Goal: Task Accomplishment & Management: Manage account settings

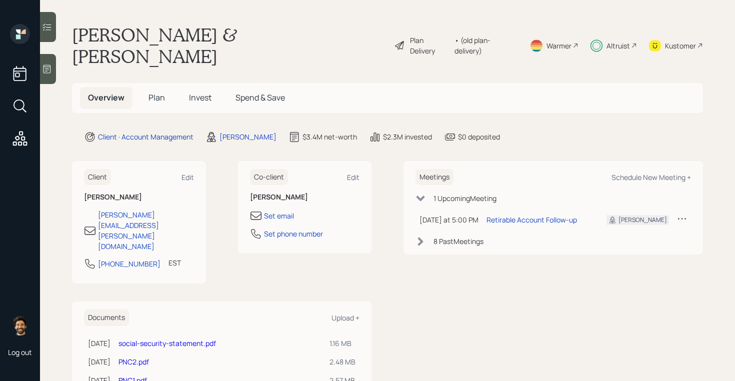
click at [488, 39] on div "• (old plan-delivery)" at bounding box center [485, 45] width 63 height 21
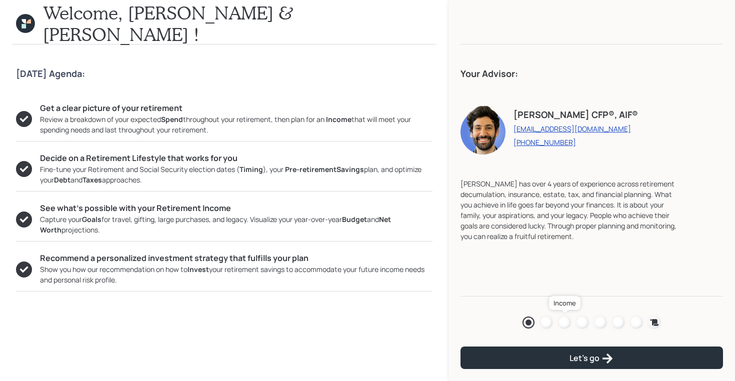
click at [563, 325] on div at bounding box center [564, 322] width 12 height 12
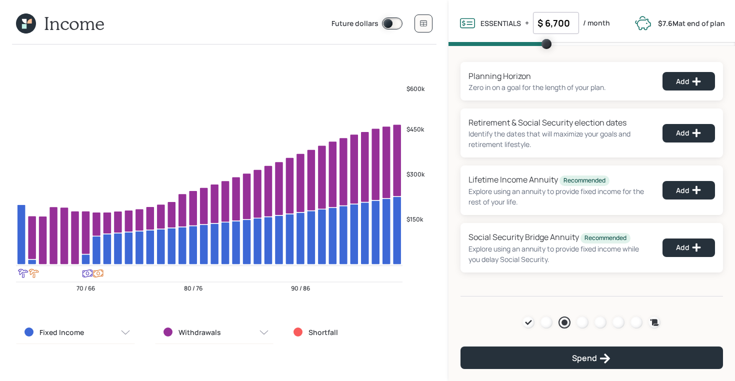
click at [27, 18] on icon at bounding box center [26, 23] width 20 height 20
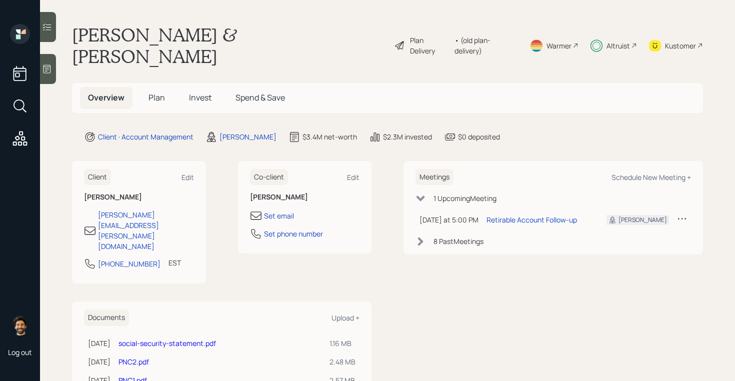
click at [161, 92] on main "[PERSON_NAME] & [PERSON_NAME] Plan Delivery • (old plan-delivery) Warmer Altrui…" at bounding box center [387, 190] width 695 height 381
click at [152, 92] on span "Plan" at bounding box center [156, 97] width 16 height 11
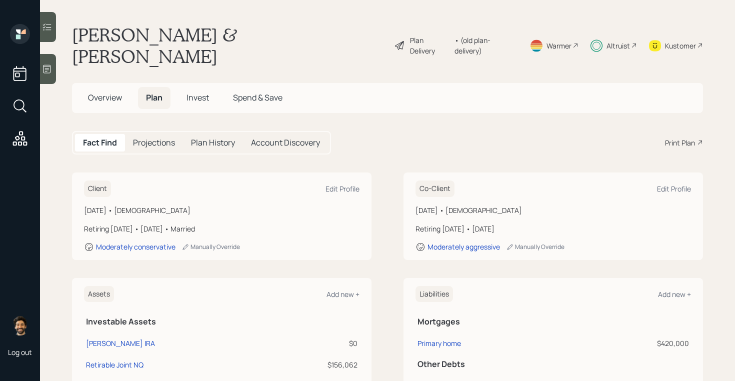
click at [607, 40] on div "Altruist" at bounding box center [617, 45] width 23 height 10
click at [162, 134] on div "Projections" at bounding box center [154, 142] width 58 height 17
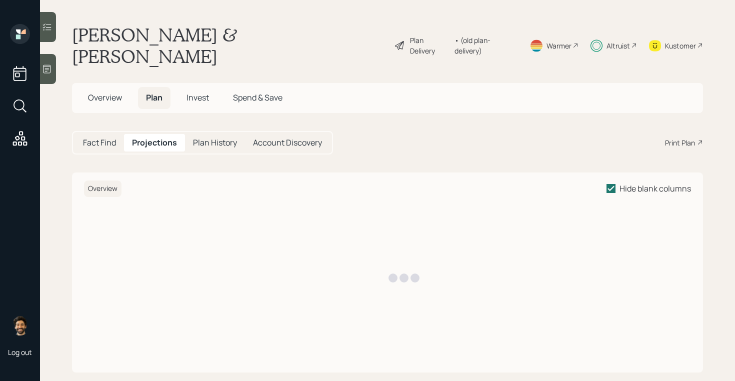
click at [194, 92] on span "Invest" at bounding box center [197, 97] width 22 height 11
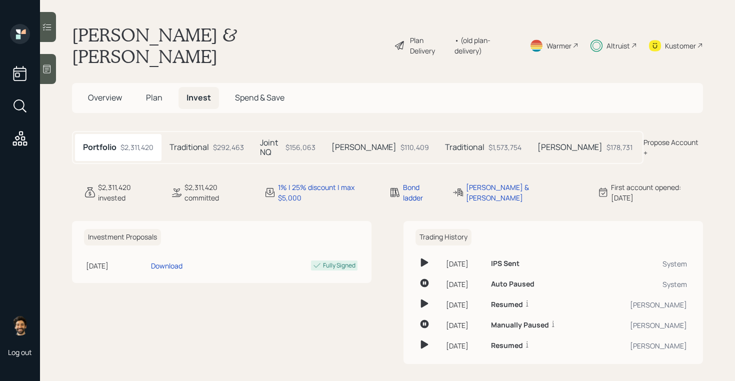
click at [114, 92] on span "Overview" at bounding box center [105, 97] width 34 height 11
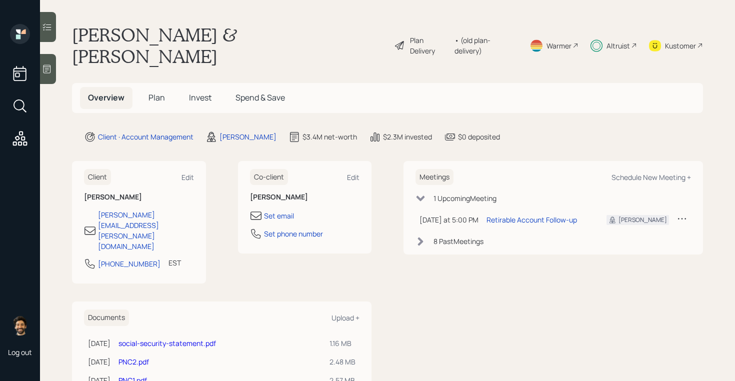
click at [157, 92] on span "Plan" at bounding box center [156, 97] width 16 height 11
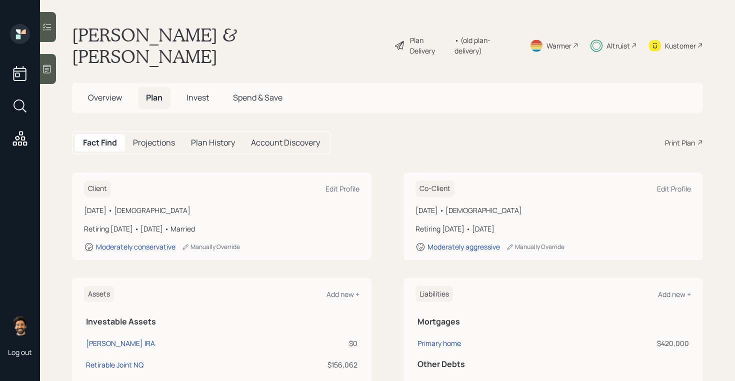
click at [152, 138] on h5 "Projections" at bounding box center [154, 142] width 42 height 9
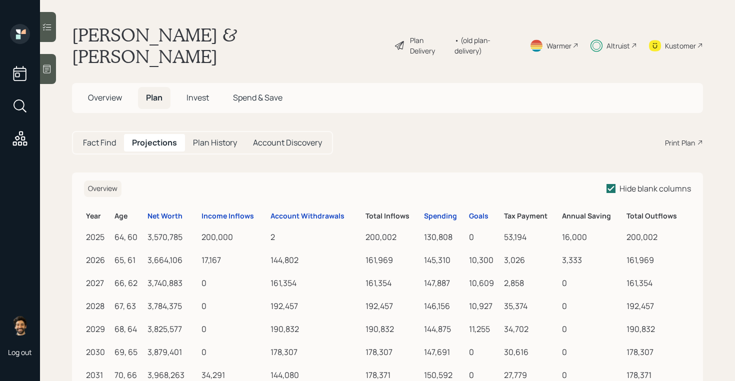
click at [116, 92] on span "Overview" at bounding box center [105, 97] width 34 height 11
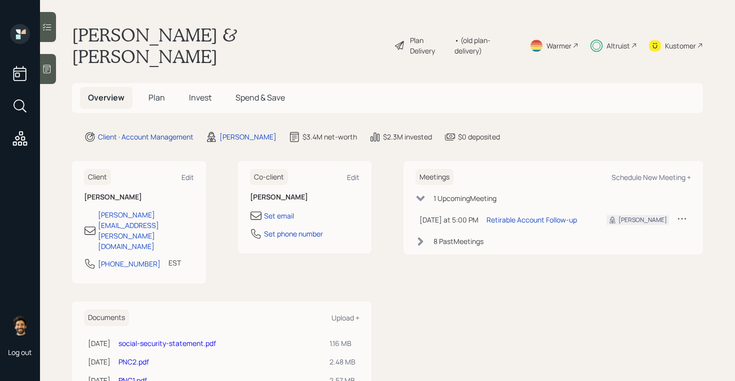
click at [163, 92] on span "Plan" at bounding box center [156, 97] width 16 height 11
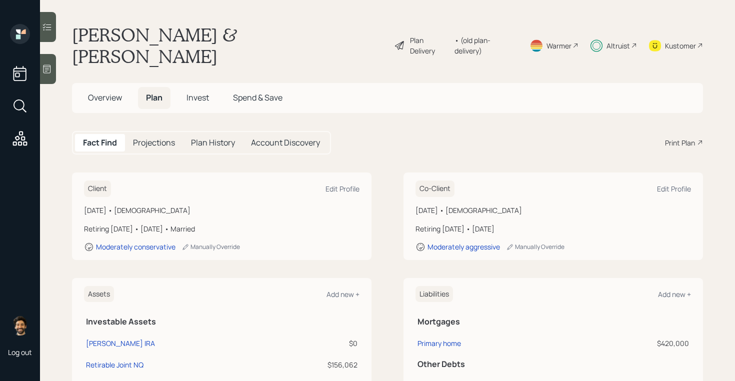
click at [104, 92] on span "Overview" at bounding box center [105, 97] width 34 height 11
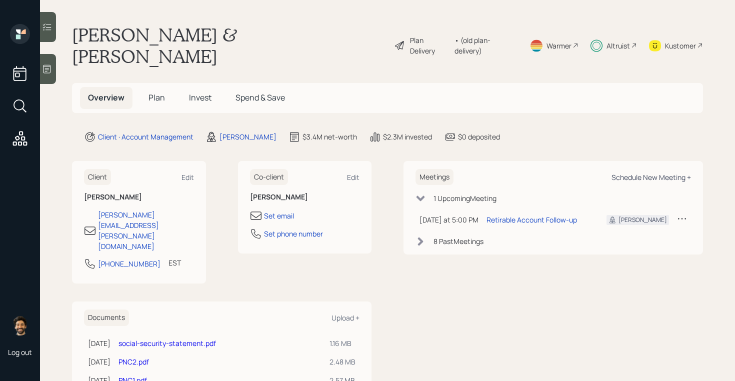
click at [669, 172] on div "Schedule New Meeting +" at bounding box center [650, 176] width 79 height 9
select select "f14b762f-c7c2-4b89-9227-8fa891345eea"
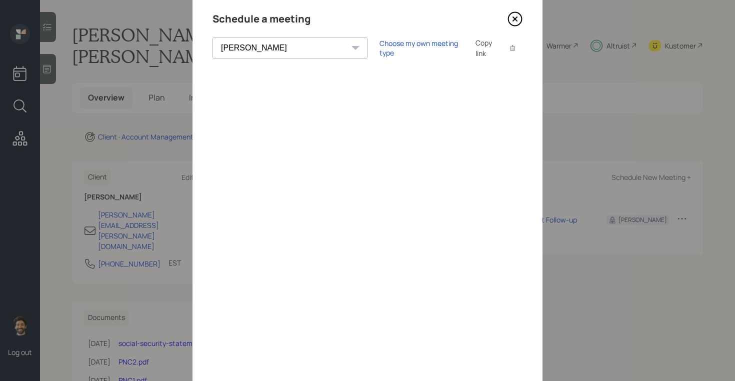
scroll to position [69, 0]
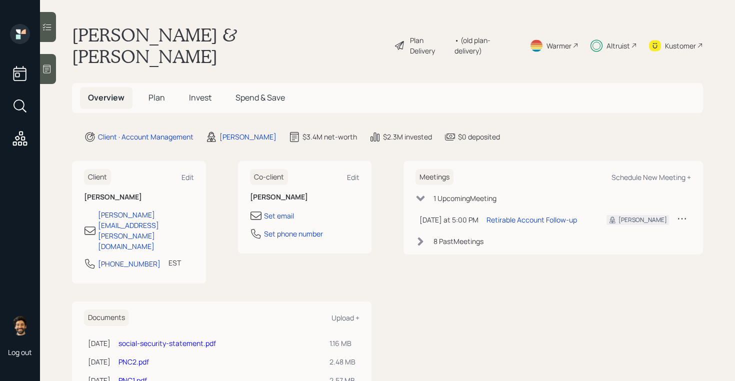
click at [148, 92] on span "Plan" at bounding box center [156, 97] width 16 height 11
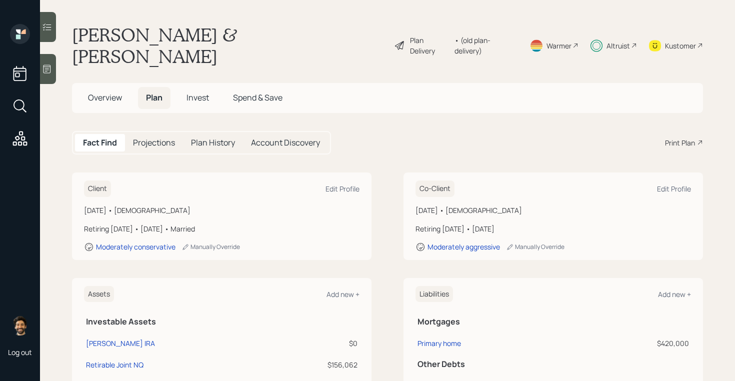
scroll to position [2, 0]
